Goal: Task Accomplishment & Management: Complete application form

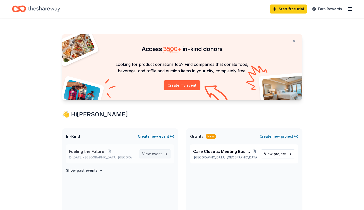
click at [164, 154] on link "View event" at bounding box center [155, 154] width 32 height 9
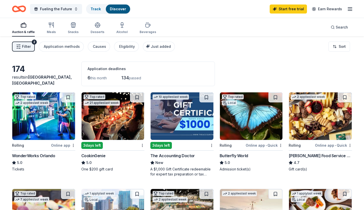
click at [351, 10] on icon "button" at bounding box center [350, 9] width 6 height 6
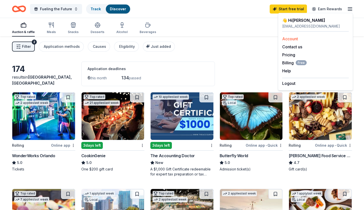
click at [288, 38] on link "Account" at bounding box center [290, 38] width 16 height 5
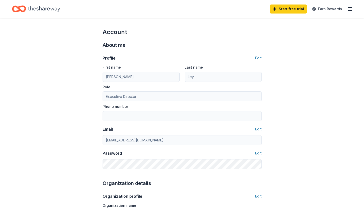
click at [346, 10] on div "Start free trial Earn Rewards" at bounding box center [311, 9] width 83 height 12
click at [349, 9] on line "button" at bounding box center [350, 9] width 4 height 0
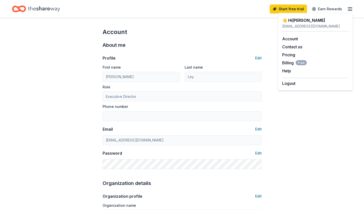
click at [28, 9] on div "Home" at bounding box center [36, 9] width 48 height 12
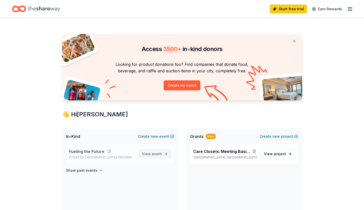
click at [158, 155] on span "event" at bounding box center [157, 154] width 10 height 4
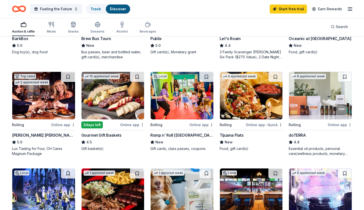
scroll to position [218, 0]
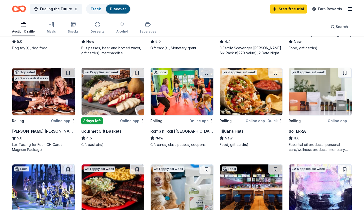
click at [266, 104] on img at bounding box center [251, 92] width 63 height 48
click at [252, 96] on img at bounding box center [251, 92] width 63 height 48
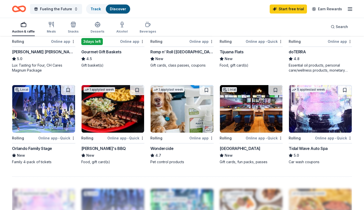
scroll to position [298, 0]
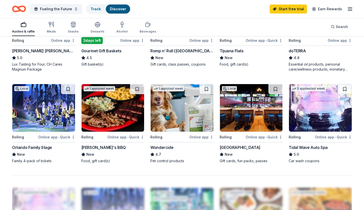
click at [104, 112] on img at bounding box center [113, 108] width 63 height 48
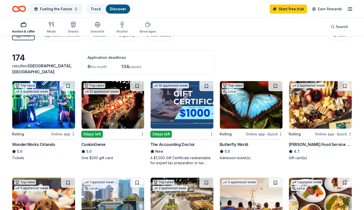
scroll to position [0, 0]
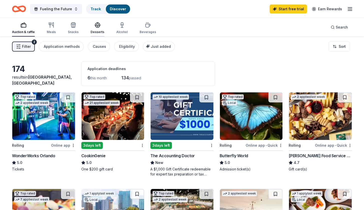
click at [95, 30] on div "Desserts" at bounding box center [98, 28] width 14 height 12
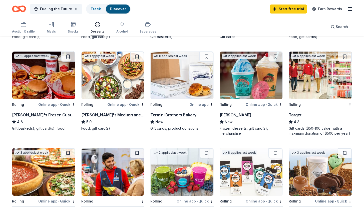
scroll to position [132, 0]
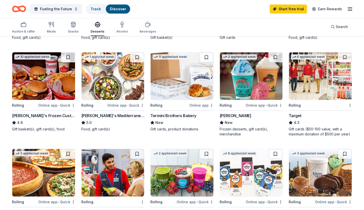
click at [312, 85] on img at bounding box center [320, 76] width 63 height 48
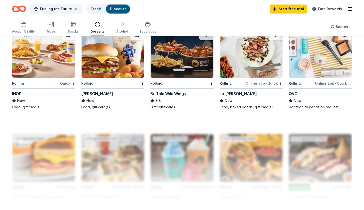
scroll to position [341, 0]
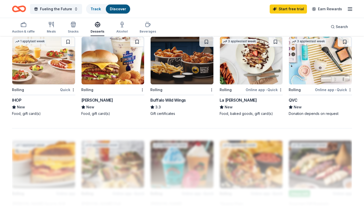
click at [179, 68] on img at bounding box center [182, 61] width 63 height 48
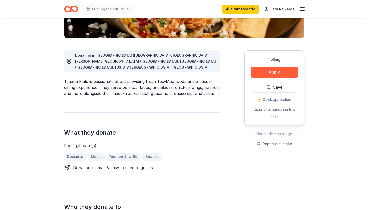
scroll to position [94, 0]
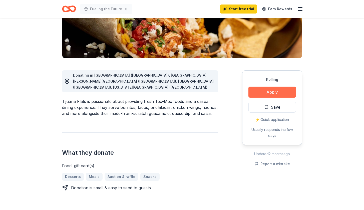
click at [278, 92] on button "Apply" at bounding box center [273, 92] width 48 height 11
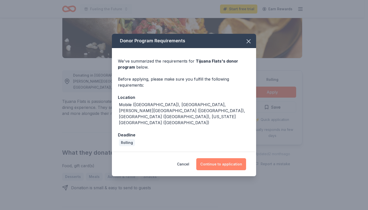
click at [217, 161] on button "Continue to application" at bounding box center [221, 164] width 50 height 12
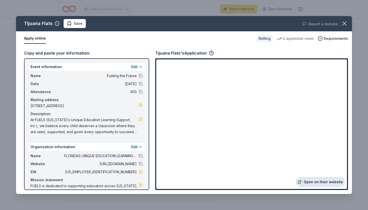
click at [321, 182] on link "Open on their website" at bounding box center [320, 182] width 49 height 10
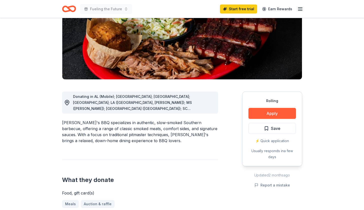
scroll to position [85, 0]
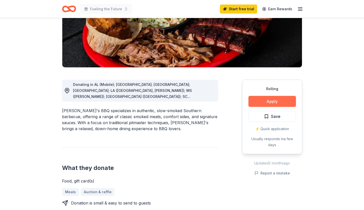
click at [275, 103] on button "Apply" at bounding box center [273, 101] width 48 height 11
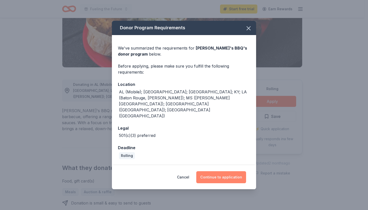
click at [229, 171] on button "Continue to application" at bounding box center [221, 177] width 50 height 12
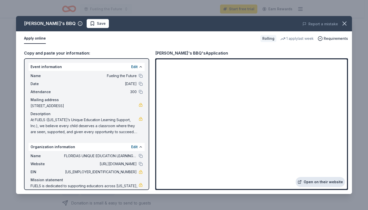
click at [329, 183] on link "Open on their website" at bounding box center [320, 182] width 49 height 10
click at [345, 25] on icon "button" at bounding box center [344, 23] width 7 height 7
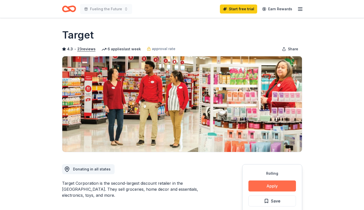
click at [272, 185] on button "Apply" at bounding box center [273, 186] width 48 height 11
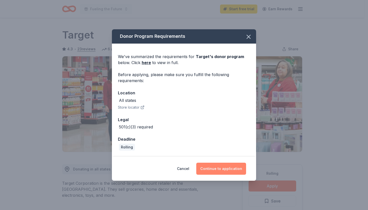
click at [231, 172] on button "Continue to application" at bounding box center [221, 169] width 50 height 12
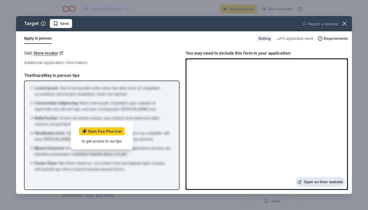
click at [328, 184] on link "Open on their website" at bounding box center [320, 182] width 49 height 10
click at [346, 24] on icon "button" at bounding box center [344, 23] width 7 height 7
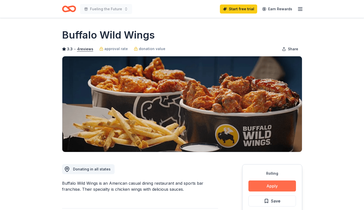
click at [279, 184] on button "Apply" at bounding box center [273, 186] width 48 height 11
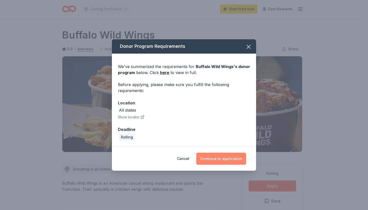
click at [223, 161] on button "Continue to application" at bounding box center [221, 159] width 50 height 12
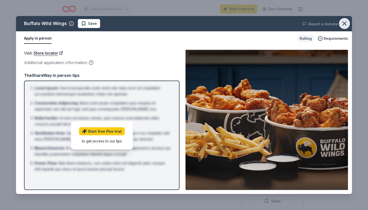
click at [346, 21] on icon "button" at bounding box center [344, 23] width 7 height 7
